Goal: Task Accomplishment & Management: Complete application form

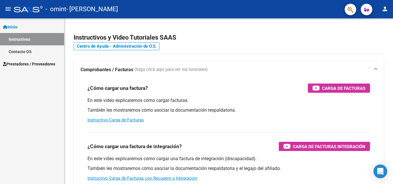
click at [22, 27] on link "Inicio" at bounding box center [32, 27] width 64 height 12
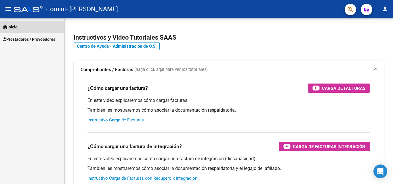
click at [22, 27] on link "Inicio" at bounding box center [32, 27] width 64 height 12
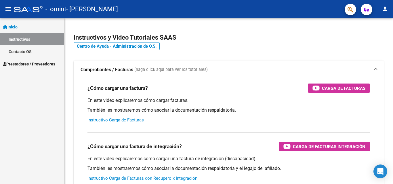
click at [31, 66] on span "Prestadores / Proveedores" at bounding box center [29, 64] width 52 height 6
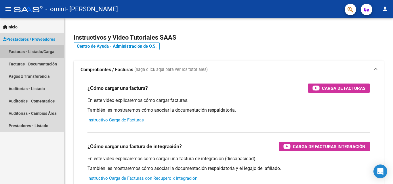
click at [39, 53] on link "Facturas - Listado/Carga" at bounding box center [32, 51] width 64 height 12
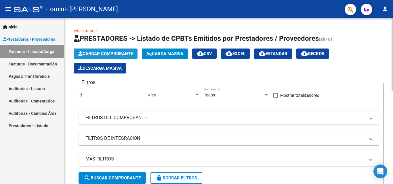
click at [101, 53] on span "Cargar Comprobante" at bounding box center [105, 53] width 55 height 5
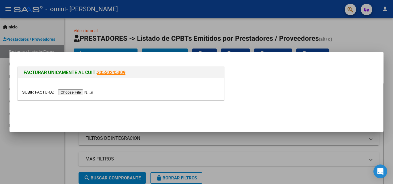
click at [91, 93] on input "file" at bounding box center [58, 92] width 73 height 6
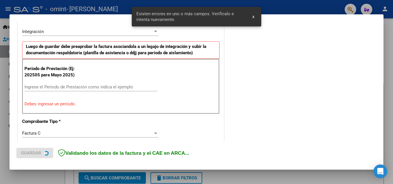
scroll to position [141, 0]
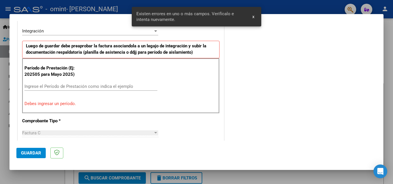
click at [86, 83] on div "Ingrese el Período de Prestación como indica el ejemplo" at bounding box center [90, 86] width 133 height 9
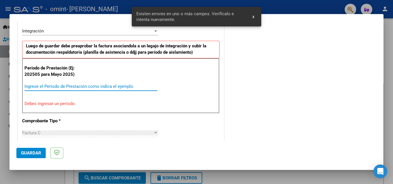
click at [84, 85] on input "Ingrese el Período de Prestación como indica el ejemplo" at bounding box center [90, 86] width 133 height 5
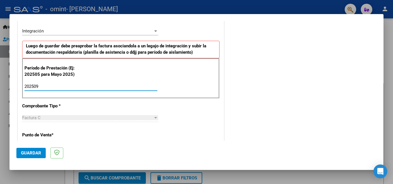
type input "202509"
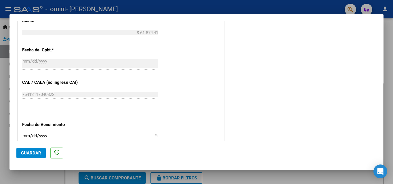
scroll to position [386, 0]
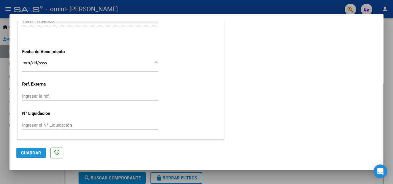
click at [30, 153] on span "Guardar" at bounding box center [31, 153] width 20 height 5
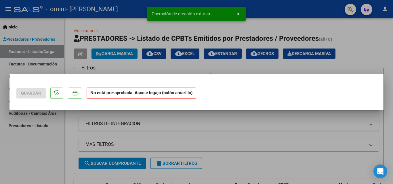
scroll to position [0, 0]
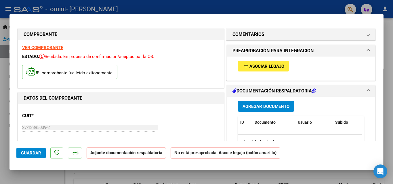
click at [260, 106] on span "Agregar Documento" at bounding box center [266, 106] width 47 height 5
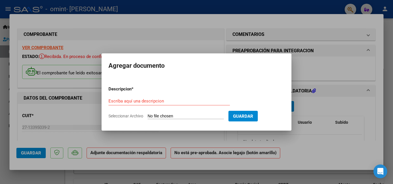
click at [154, 117] on input "Seleccionar Archivo" at bounding box center [186, 116] width 76 height 5
type input "C:\fakepath\[PERSON_NAME] planilla psicología [DATE].pdf"
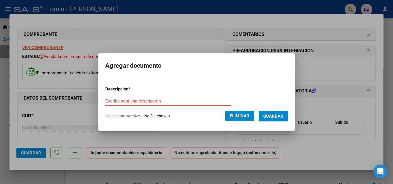
click at [109, 102] on input "Escriba aquí una descripcion" at bounding box center [168, 101] width 126 height 5
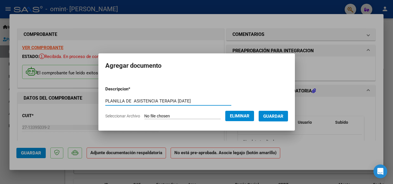
type input "PLANILLA DE ASISTENCIA TERAPIA [DATE]"
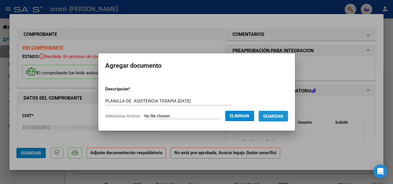
click at [269, 117] on span "Guardar" at bounding box center [273, 116] width 20 height 5
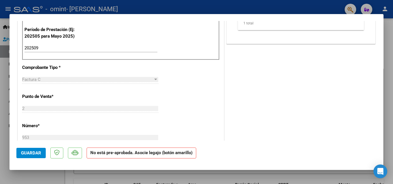
scroll to position [201, 0]
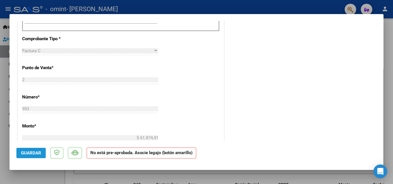
click at [45, 152] on button "Guardar" at bounding box center [30, 153] width 29 height 10
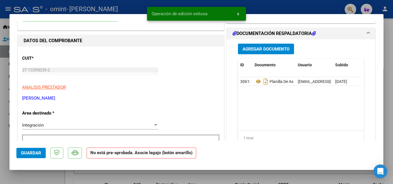
scroll to position [0, 0]
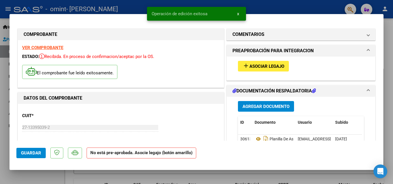
click at [236, 13] on button "x" at bounding box center [238, 14] width 11 height 10
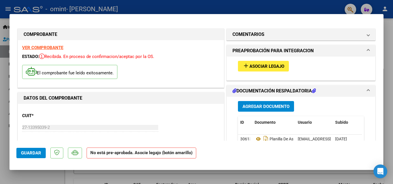
click at [26, 178] on div at bounding box center [196, 92] width 393 height 184
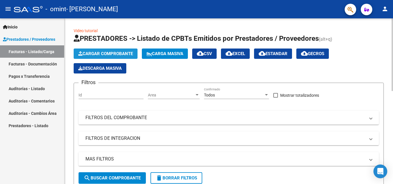
click at [101, 54] on span "Cargar Comprobante" at bounding box center [105, 53] width 55 height 5
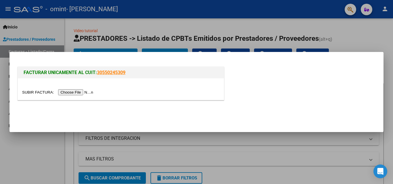
click at [93, 93] on input "file" at bounding box center [58, 92] width 73 height 6
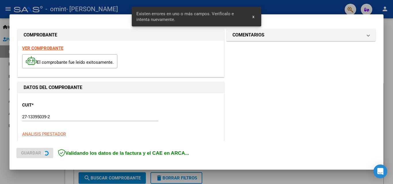
scroll to position [141, 0]
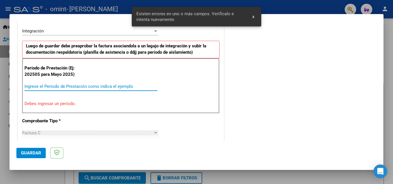
click at [126, 88] on input "Ingrese el Período de Prestación como indica el ejemplo" at bounding box center [90, 86] width 133 height 5
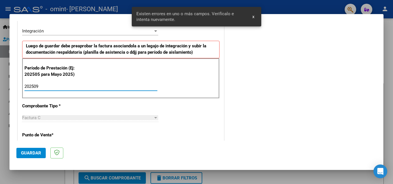
type input "202509"
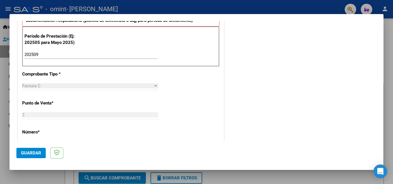
scroll to position [345, 0]
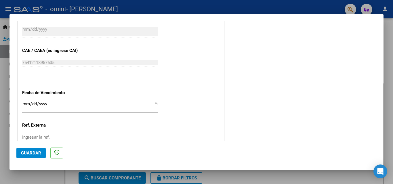
click at [36, 154] on span "Guardar" at bounding box center [31, 153] width 20 height 5
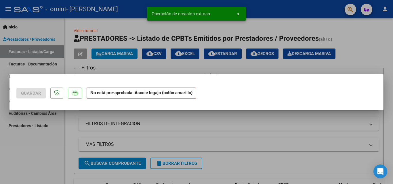
scroll to position [0, 0]
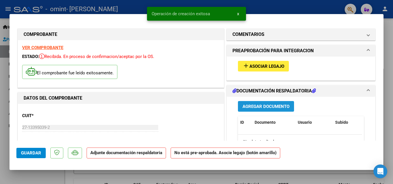
click at [254, 108] on span "Agregar Documento" at bounding box center [266, 106] width 47 height 5
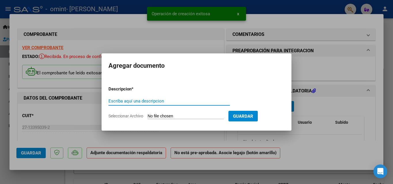
click at [179, 116] on input "Seleccionar Archivo" at bounding box center [186, 116] width 76 height 5
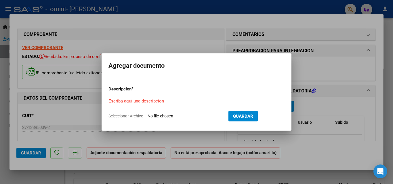
type input "C:\fakepath\[PERSON_NAME] planilla asistencia escuela [DATE].pdf"
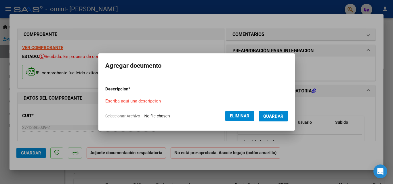
click at [105, 100] on input "Escriba aquí una descripcion" at bounding box center [168, 101] width 126 height 5
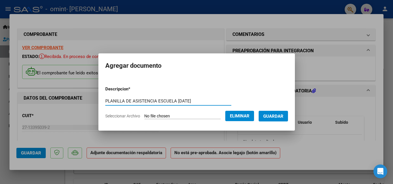
type input "PLANILLA DE ASISTENCIA ESCUELA [DATE]"
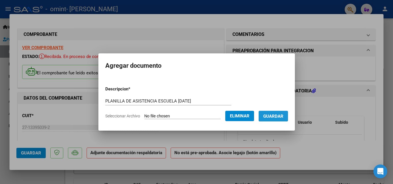
click at [282, 113] on button "Guardar" at bounding box center [273, 116] width 29 height 11
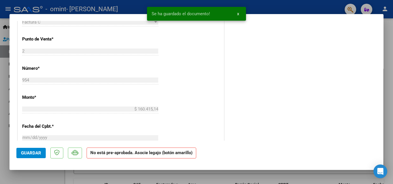
scroll to position [259, 0]
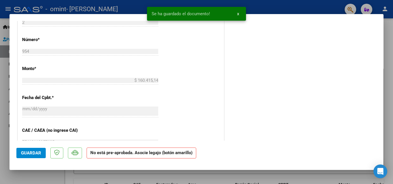
click at [30, 152] on span "Guardar" at bounding box center [31, 153] width 20 height 5
click at [238, 14] on span "x" at bounding box center [238, 13] width 2 height 5
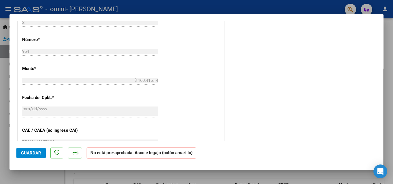
click at [387, 37] on div at bounding box center [196, 92] width 393 height 184
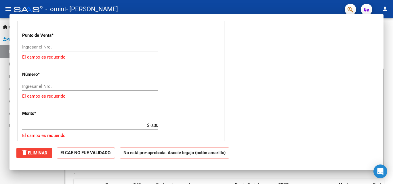
scroll to position [0, 0]
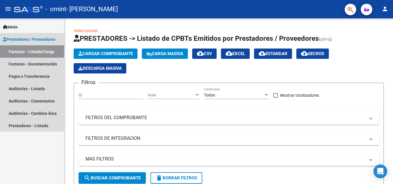
click at [44, 53] on link "Facturas - Listado/Carga" at bounding box center [32, 51] width 64 height 12
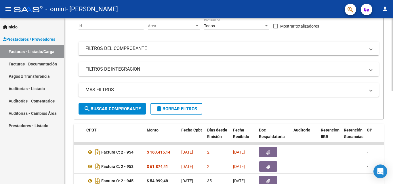
scroll to position [41, 0]
